Goal: Task Accomplishment & Management: Manage account settings

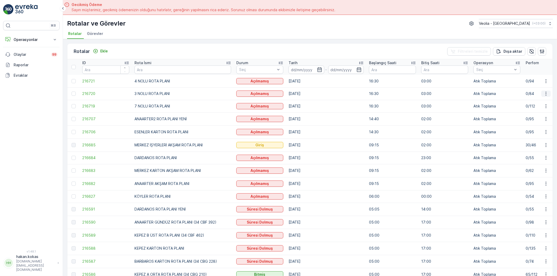
click at [546, 93] on icon "button" at bounding box center [546, 94] width 1 height 4
click at [534, 121] on span "Atanan Kişiyi Değiştir" at bounding box center [531, 123] width 37 height 5
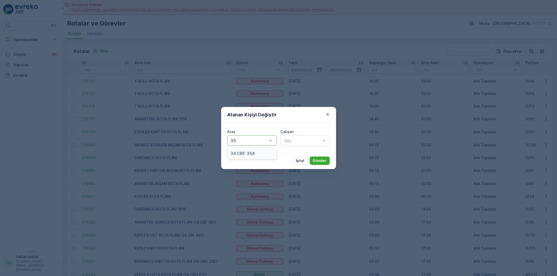
type input "354"
click at [258, 155] on div "34 CBF 354" at bounding box center [252, 153] width 43 height 5
click at [303, 135] on div "Çalışan Seç" at bounding box center [305, 137] width 49 height 17
type input "BÜLE"
click at [310, 153] on span "[PERSON_NAME]" at bounding box center [301, 153] width 35 height 5
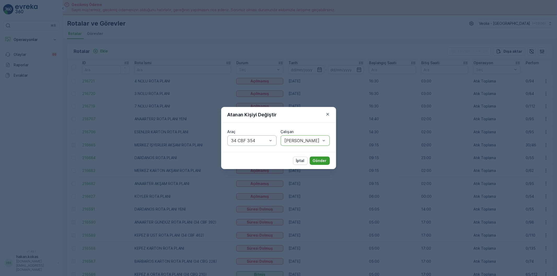
click at [315, 158] on p "Gönder" at bounding box center [320, 160] width 14 height 5
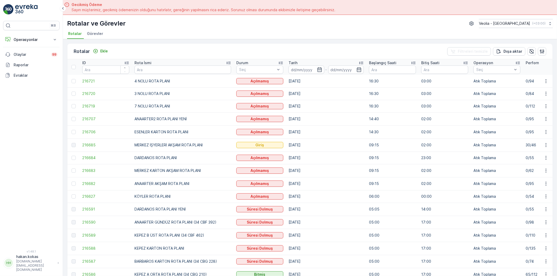
click at [315, 158] on td "[DATE]" at bounding box center [326, 158] width 80 height 13
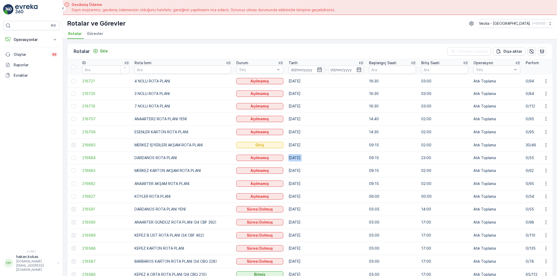
click at [315, 158] on td "[DATE]" at bounding box center [326, 158] width 80 height 13
click at [351, 163] on td "[DATE]" at bounding box center [326, 158] width 80 height 13
click at [544, 80] on icon "button" at bounding box center [545, 81] width 5 height 5
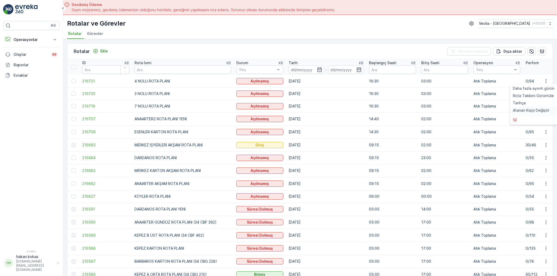
click at [544, 108] on span "Atanan Kişiyi Değiştir" at bounding box center [531, 110] width 37 height 5
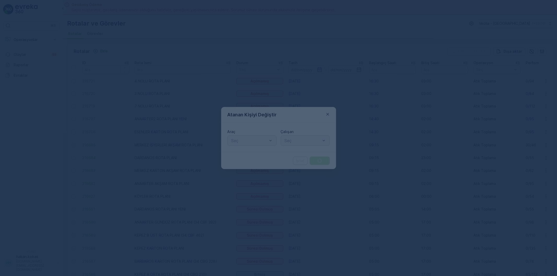
click at [259, 142] on div at bounding box center [249, 140] width 37 height 5
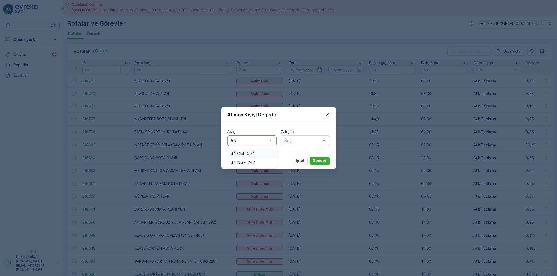
type input "554"
click at [254, 153] on div "34 CBF 554" at bounding box center [252, 153] width 43 height 5
click at [307, 140] on div at bounding box center [302, 140] width 37 height 5
type input "AYD"
click at [299, 163] on span "[PERSON_NAME]" at bounding box center [301, 162] width 35 height 5
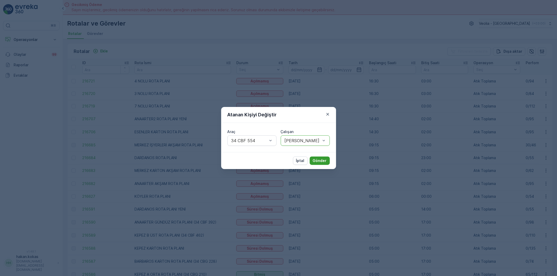
click at [326, 160] on p "Gönder" at bounding box center [320, 160] width 14 height 5
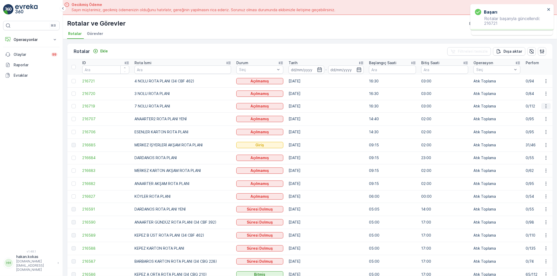
click at [544, 105] on icon "button" at bounding box center [545, 106] width 5 height 5
click at [545, 134] on span "Atanan Kişiyi Değiştir" at bounding box center [531, 135] width 37 height 5
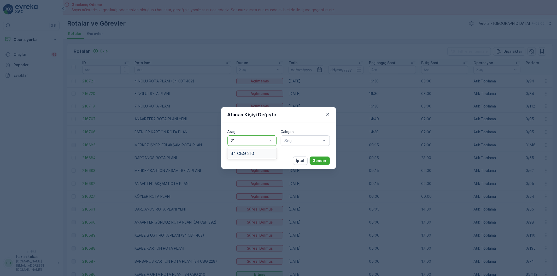
type input "210"
drag, startPoint x: 239, startPoint y: 155, endPoint x: 287, endPoint y: 148, distance: 48.5
click at [239, 155] on span "34 CBG 210" at bounding box center [243, 153] width 24 height 5
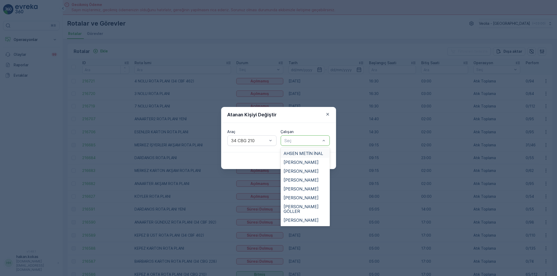
click at [293, 144] on div "Seç" at bounding box center [305, 141] width 49 height 10
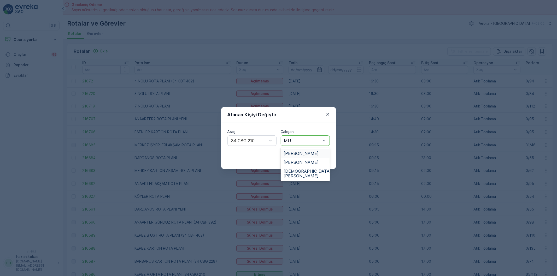
type input "MUS"
click at [298, 152] on span "[PERSON_NAME]" at bounding box center [301, 153] width 35 height 5
click at [317, 161] on p "Gönder" at bounding box center [320, 160] width 14 height 5
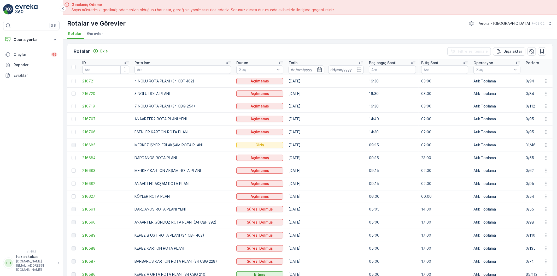
click at [324, 174] on td "[DATE]" at bounding box center [326, 170] width 80 height 13
click at [325, 174] on td "[DATE]" at bounding box center [326, 170] width 80 height 13
click at [326, 174] on td "[DATE]" at bounding box center [326, 170] width 80 height 13
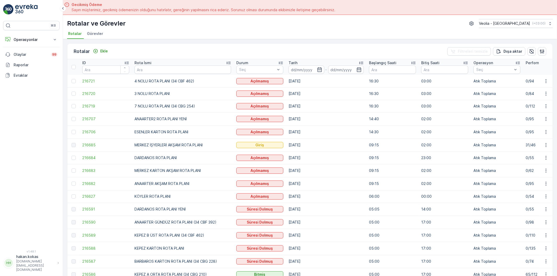
click at [326, 174] on td "[DATE]" at bounding box center [326, 170] width 80 height 13
click at [340, 178] on td "[DATE]" at bounding box center [326, 183] width 80 height 13
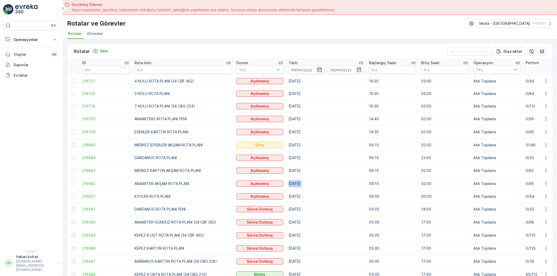
click at [340, 178] on td "[DATE]" at bounding box center [326, 183] width 80 height 13
click at [340, 183] on td "[DATE]" at bounding box center [326, 183] width 80 height 13
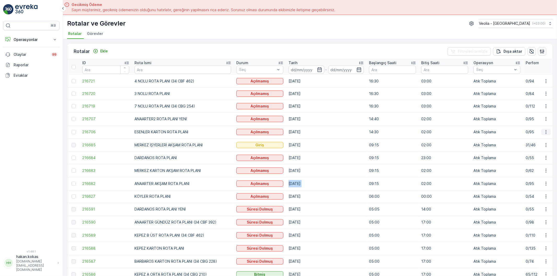
click at [544, 132] on icon "button" at bounding box center [545, 132] width 5 height 5
click at [535, 161] on span "Atanan Kişiyi Değiştir" at bounding box center [531, 161] width 37 height 5
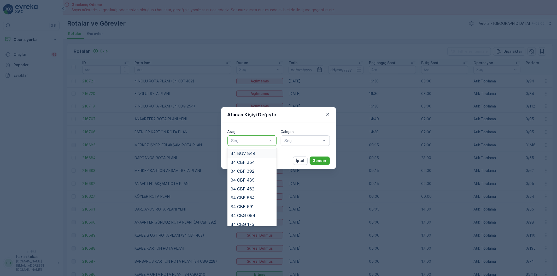
click at [254, 141] on div at bounding box center [249, 140] width 37 height 5
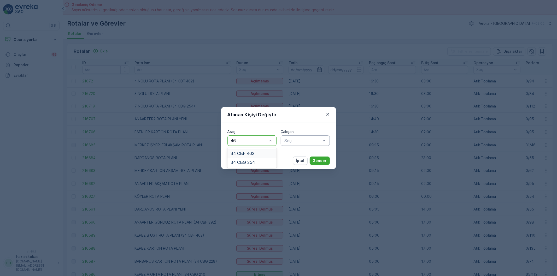
type input "462"
click at [273, 152] on div "34 CBF 462" at bounding box center [252, 153] width 43 height 5
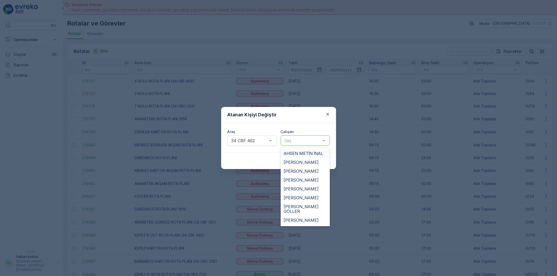
click at [298, 144] on div "Seç" at bounding box center [305, 141] width 49 height 10
type input "ER"
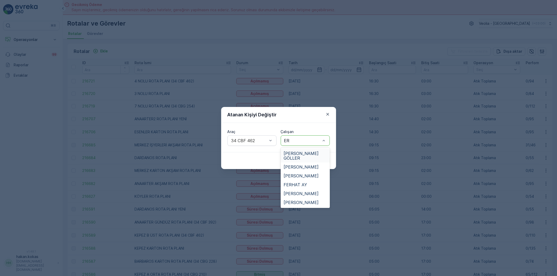
click at [310, 152] on span "ERBİL [PERSON_NAME]" at bounding box center [305, 155] width 43 height 9
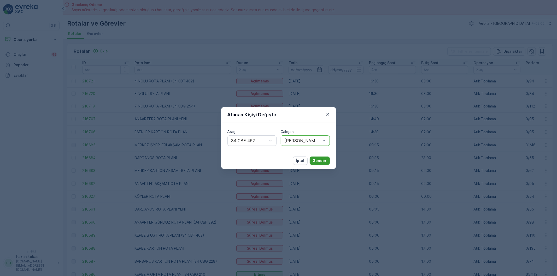
click at [318, 161] on p "Gönder" at bounding box center [320, 160] width 14 height 5
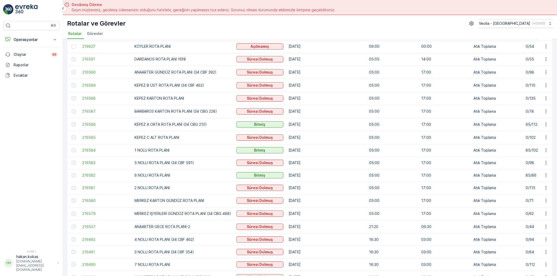
scroll to position [49, 0]
